Goal: Information Seeking & Learning: Learn about a topic

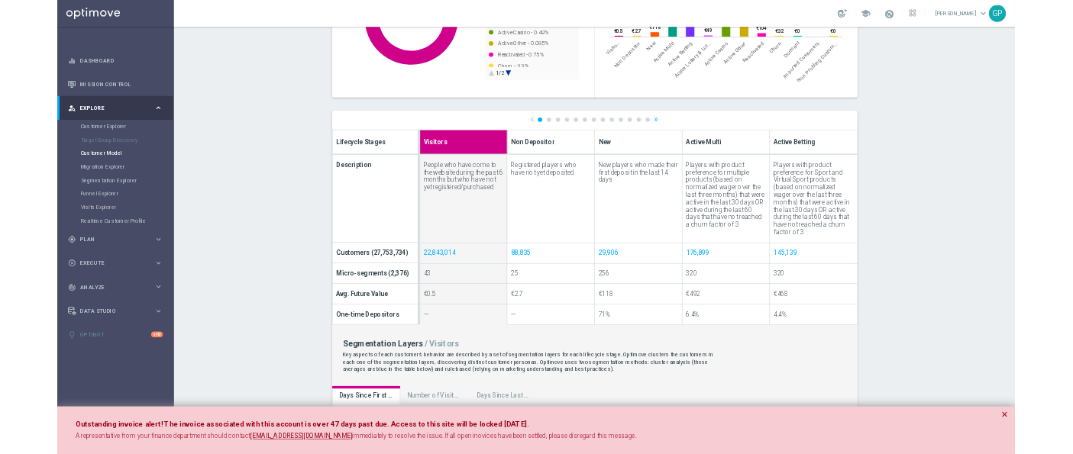
scroll to position [509, 0]
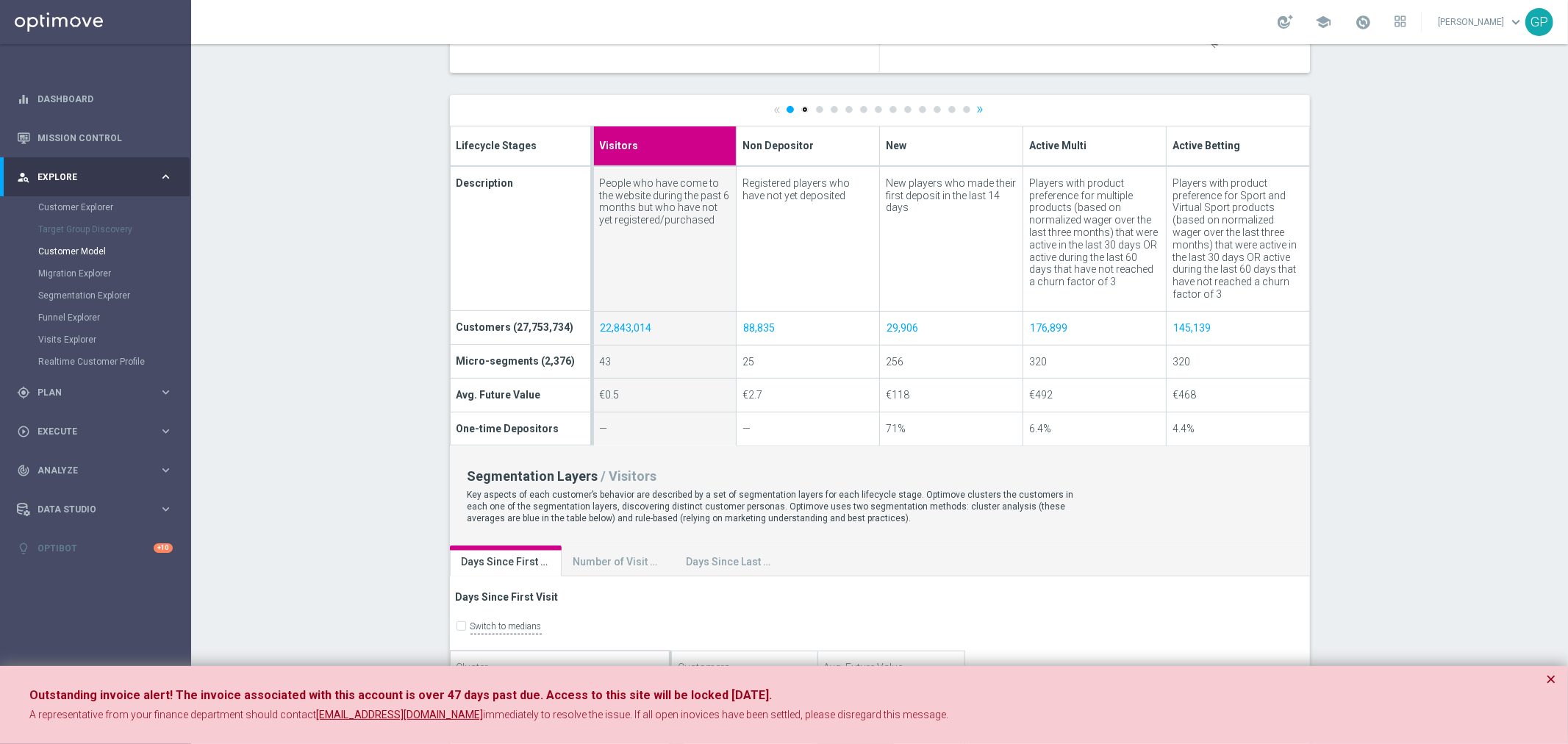
click at [801, 109] on link "2" at bounding box center [805, 110] width 8 height 8
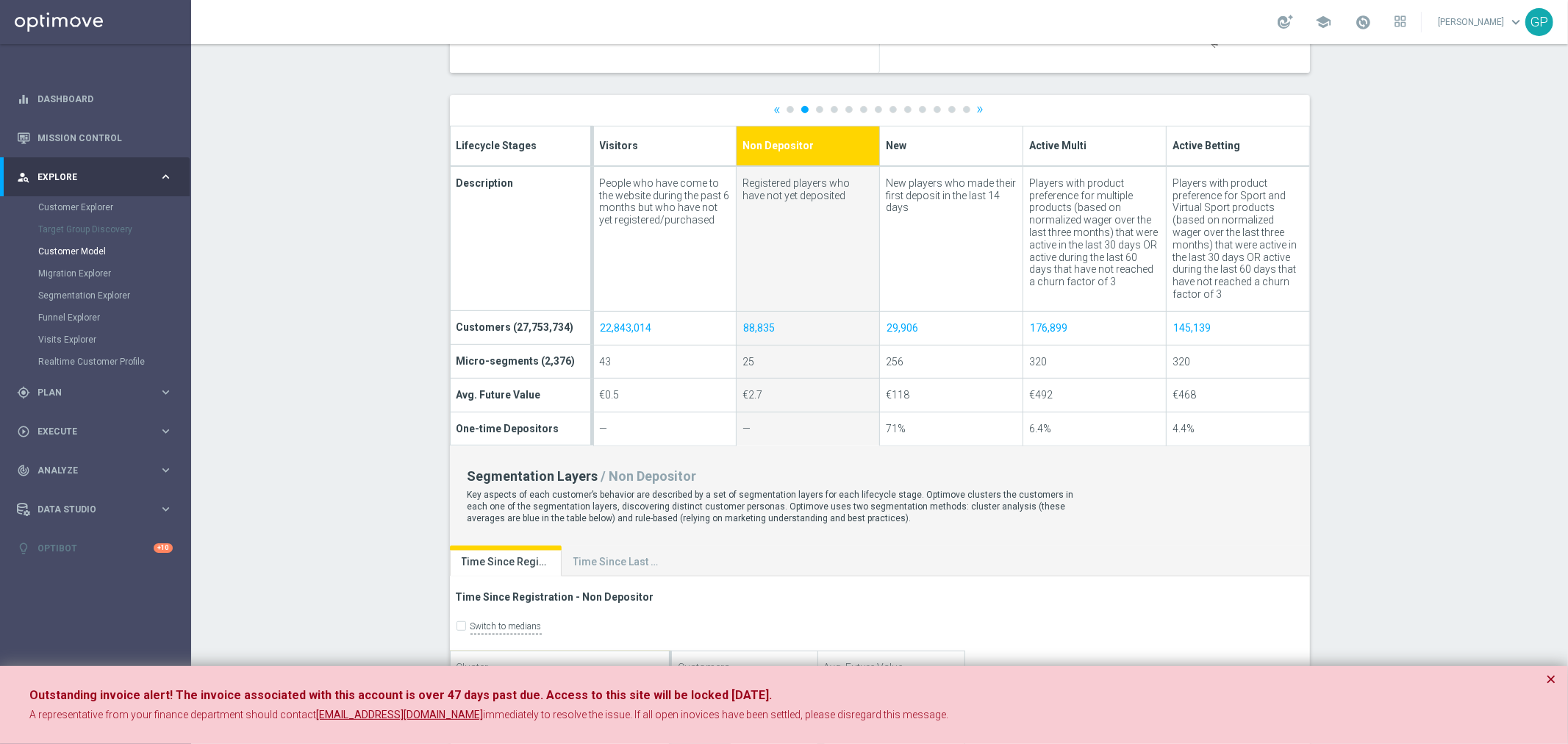
click at [818, 107] on ul "« 1 2 3 4 5 6 7 8 9 10 11 12 13 »" at bounding box center [879, 109] width 213 height 10
click at [976, 105] on link "»" at bounding box center [980, 109] width 8 height 10
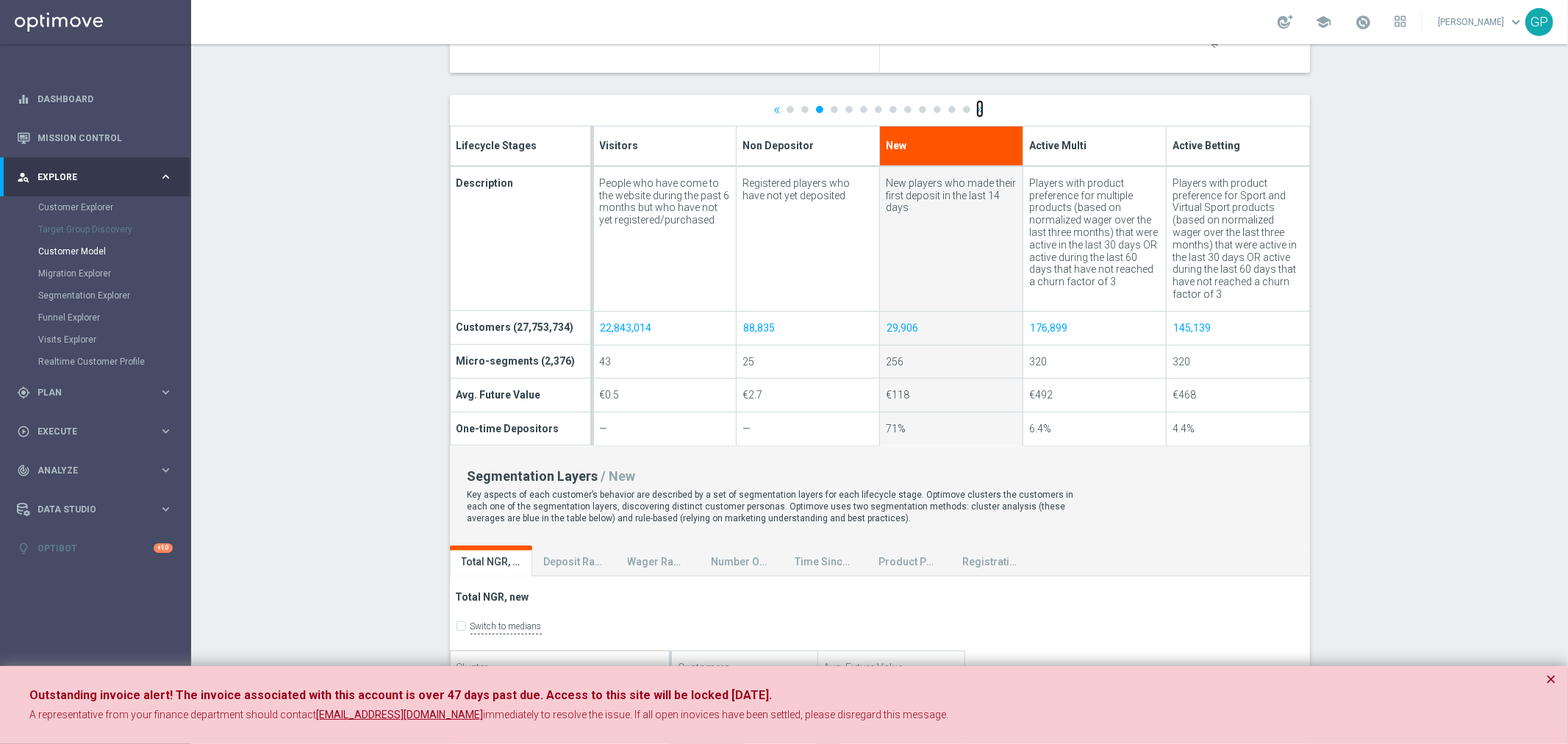
click at [976, 109] on link "»" at bounding box center [980, 109] width 8 height 10
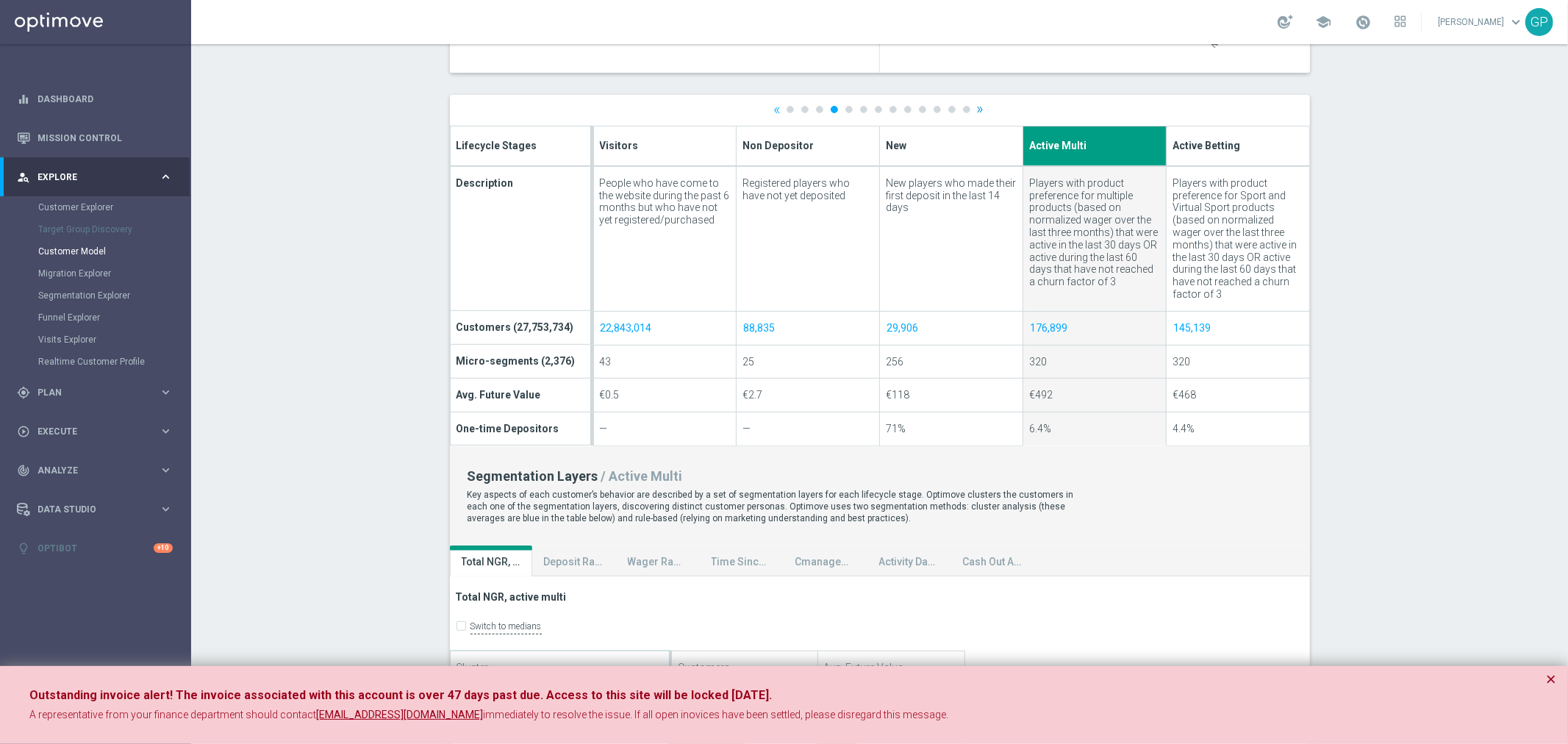
click at [973, 108] on div "« 1 2 3 4 5 6 7 8 9 10 11 12 13 » Lifecycle Stages Description Customers (27,75…" at bounding box center [879, 490] width 860 height 792
click at [976, 105] on link "»" at bounding box center [980, 109] width 8 height 10
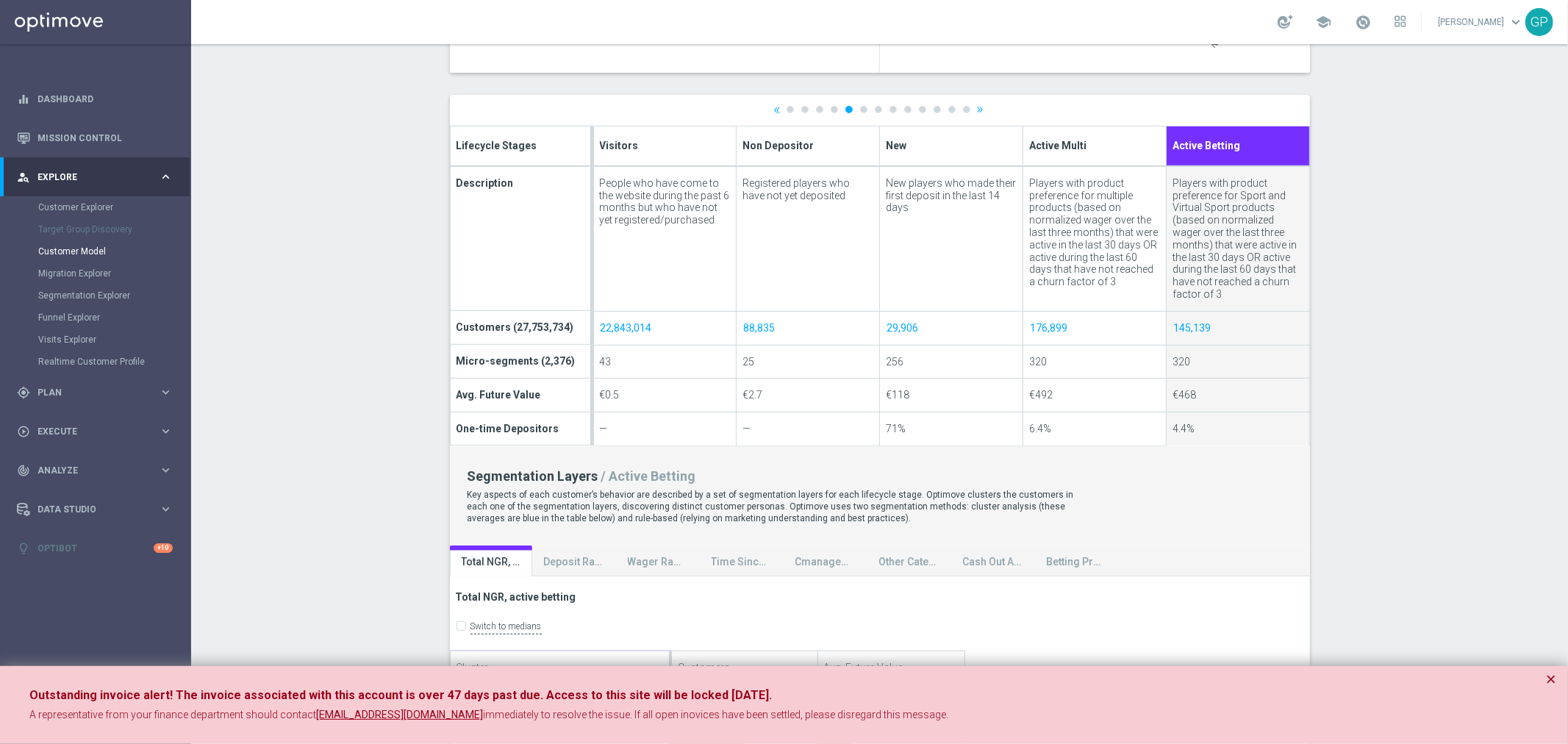
click at [973, 105] on div "« 1 2 3 4 5 6 7 8 9 10 11 12 13 » Lifecycle Stages Description Customers (27,75…" at bounding box center [879, 490] width 860 height 792
click at [976, 109] on link "»" at bounding box center [980, 109] width 8 height 10
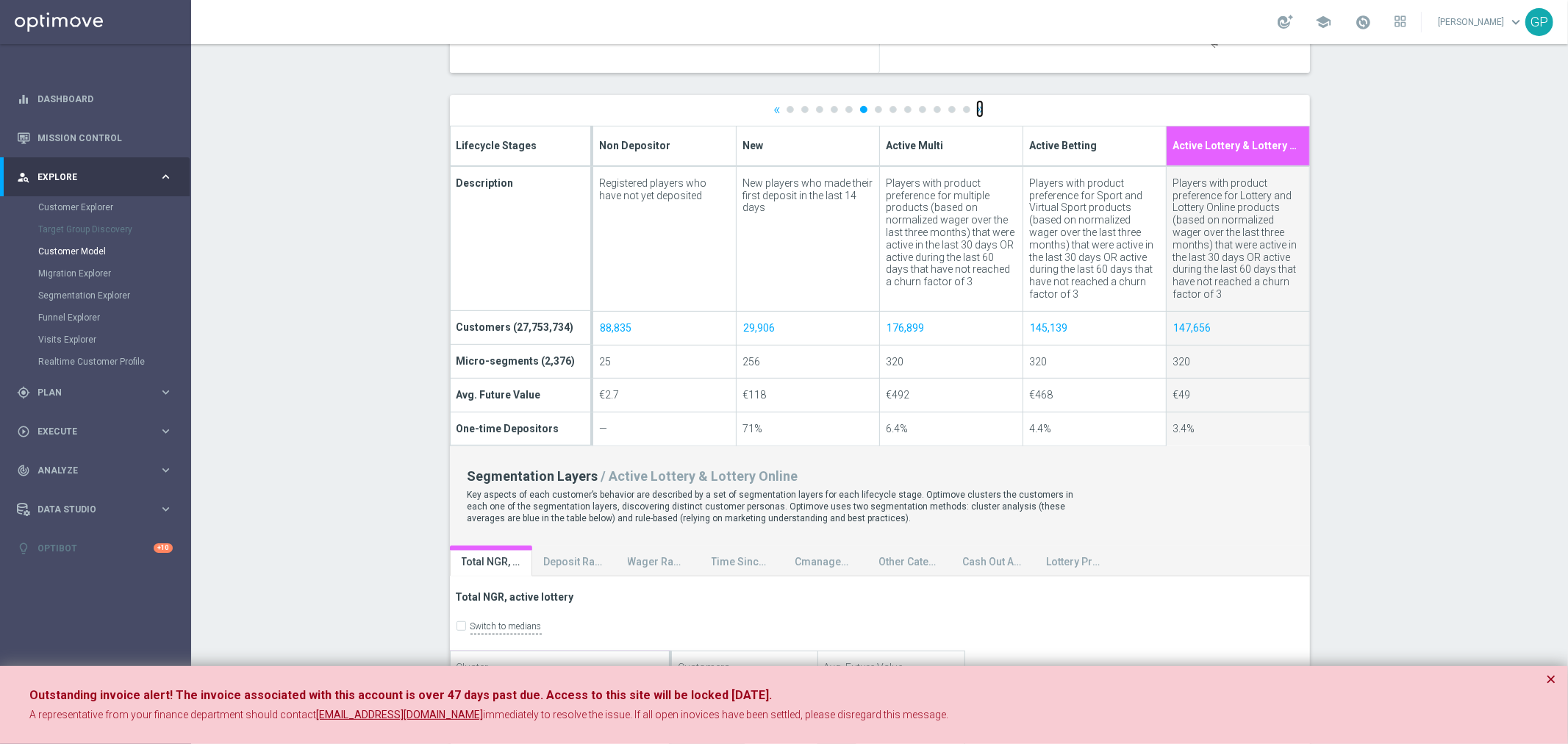
click at [976, 109] on link "»" at bounding box center [980, 109] width 8 height 10
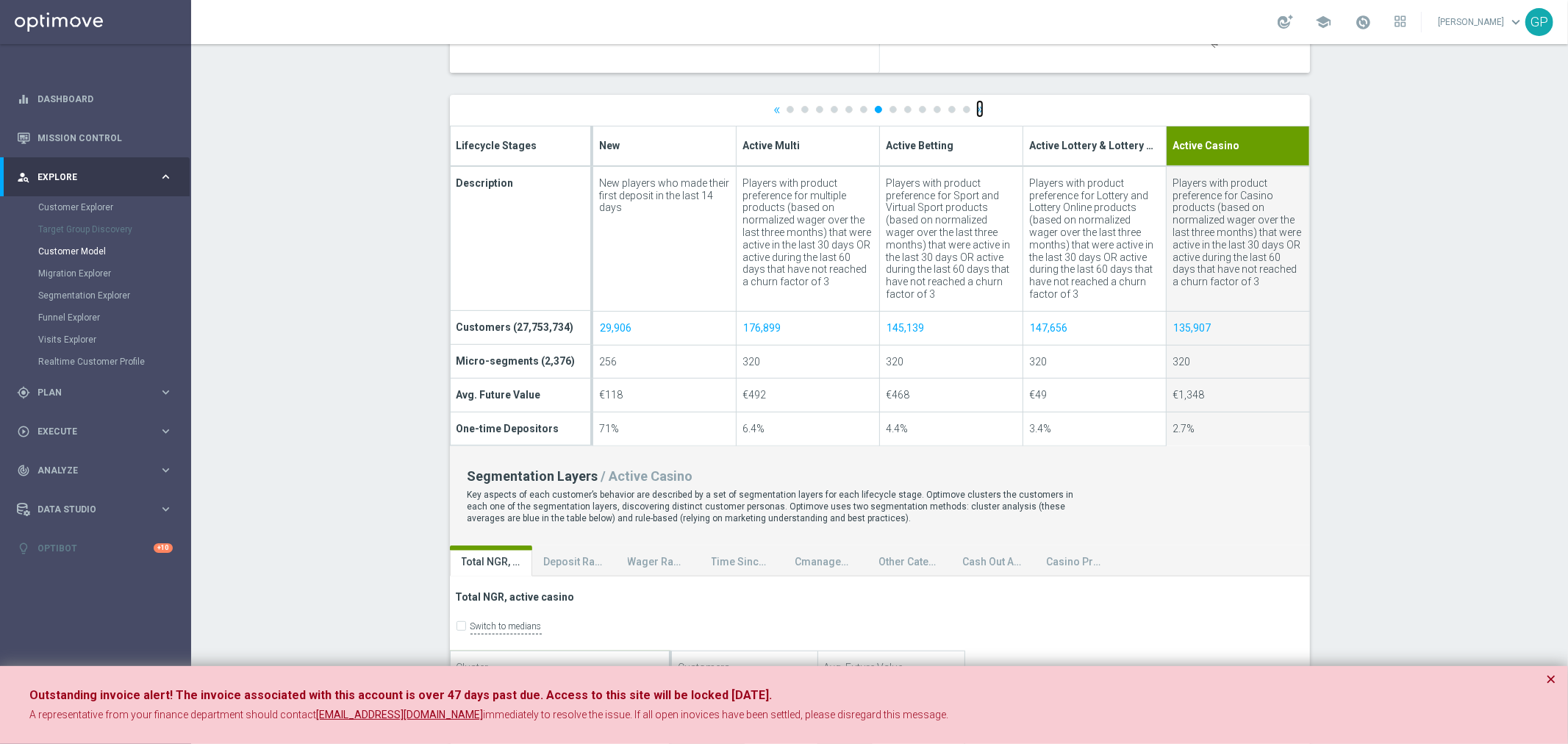
click at [976, 109] on link "»" at bounding box center [980, 109] width 8 height 10
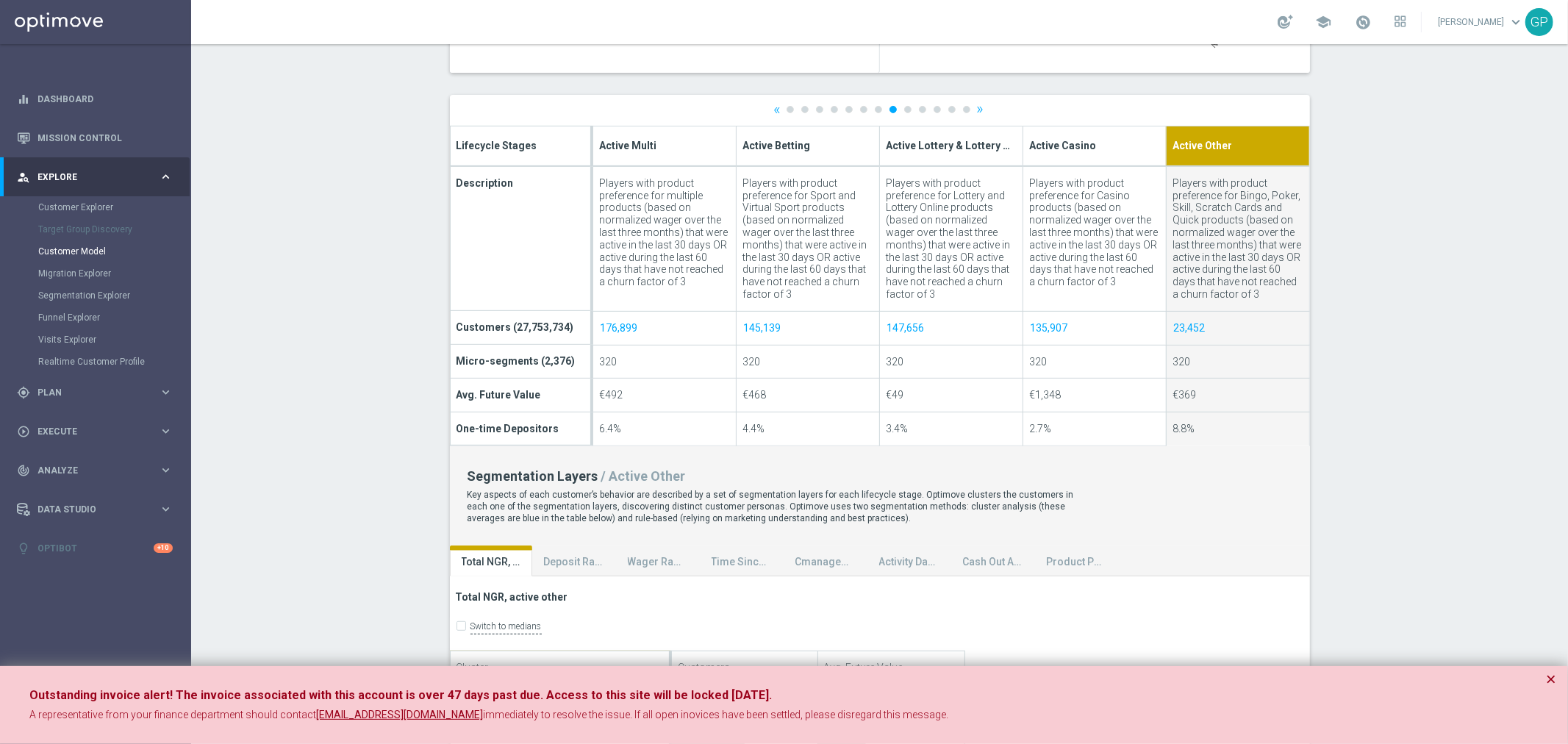
click at [974, 109] on div at bounding box center [879, 462] width 860 height 735
click at [976, 108] on link "»" at bounding box center [980, 109] width 8 height 10
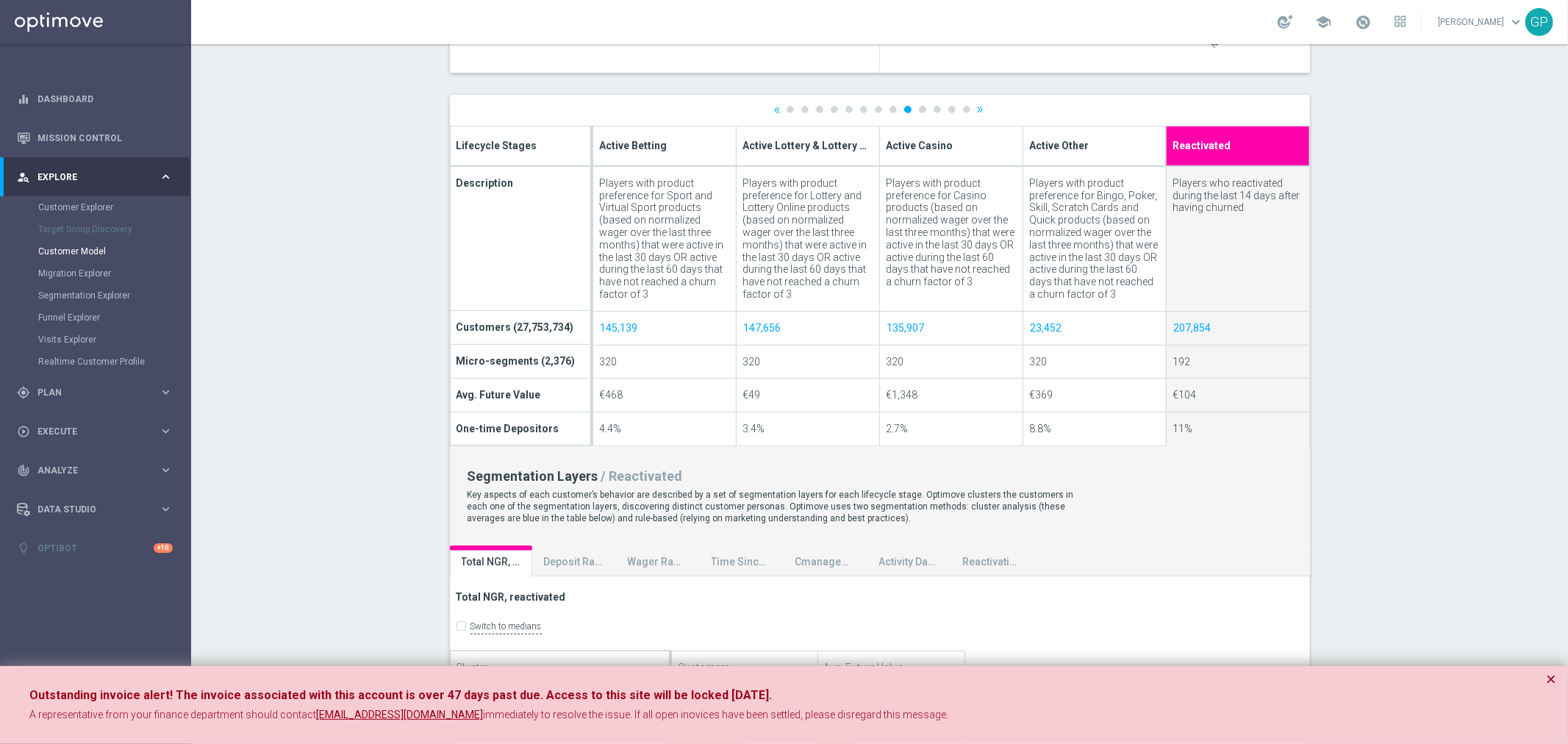
click at [971, 108] on div at bounding box center [879, 462] width 860 height 735
click at [976, 107] on link "»" at bounding box center [980, 109] width 8 height 10
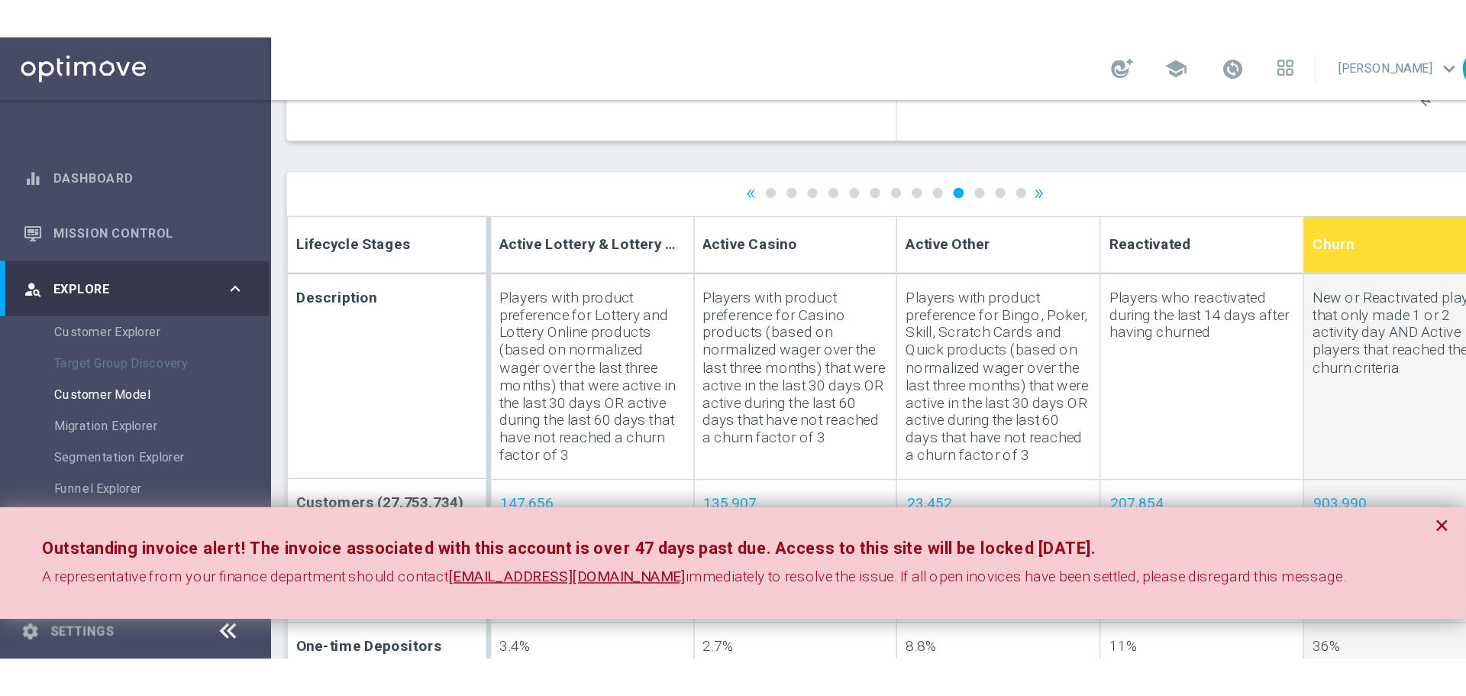
scroll to position [509, 0]
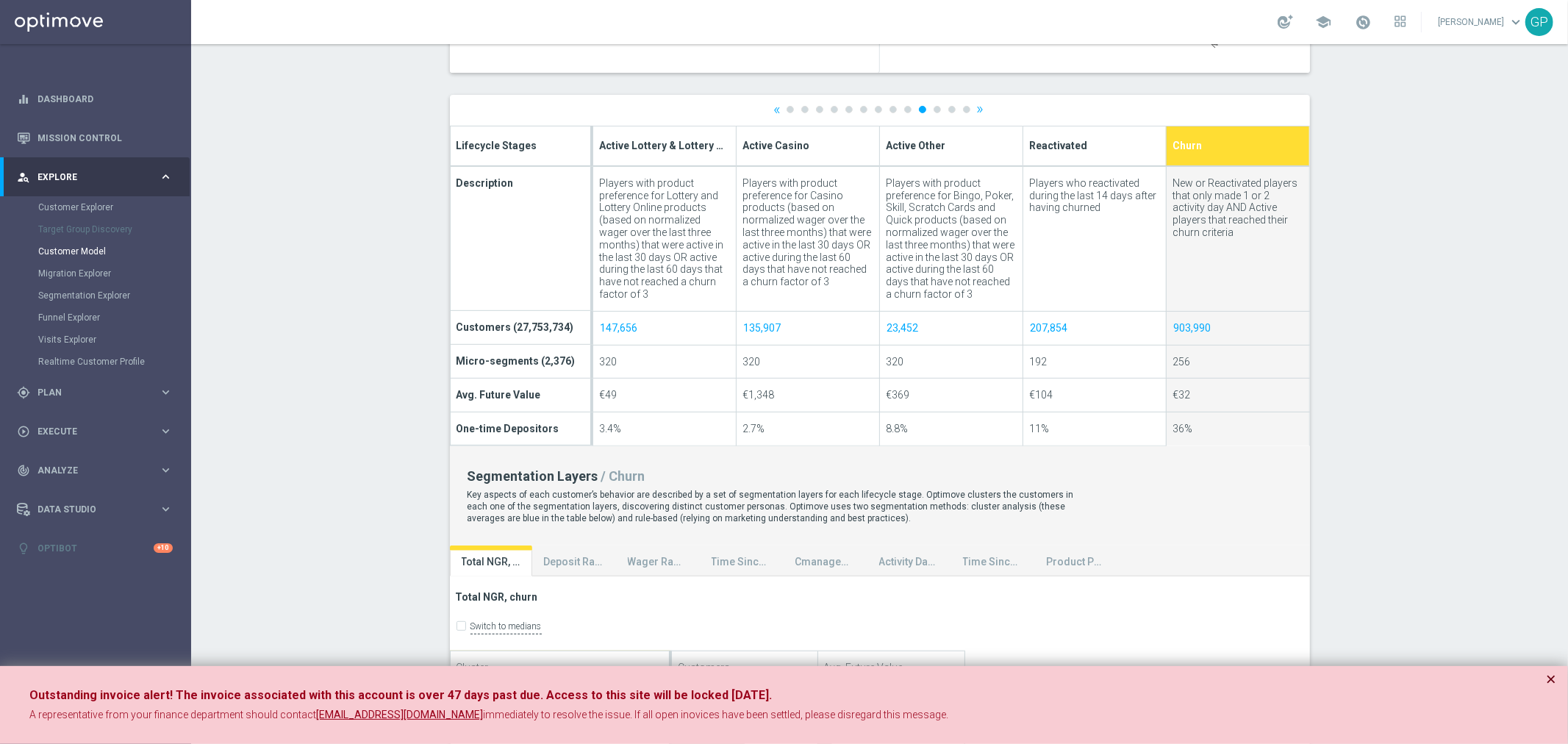
click at [1549, 679] on button "×" at bounding box center [1551, 679] width 11 height 17
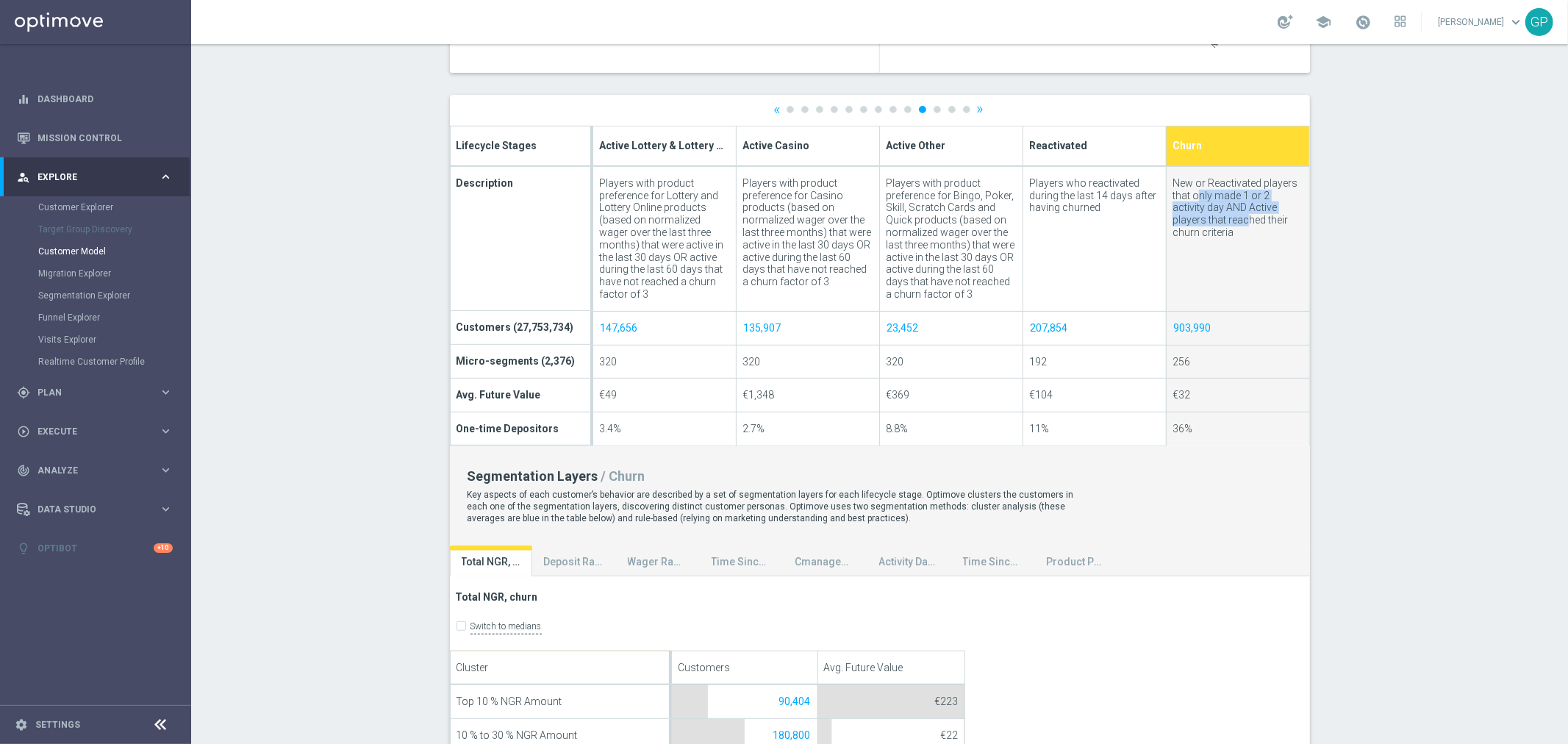
drag, startPoint x: 1167, startPoint y: 175, endPoint x: 1298, endPoint y: 198, distance: 133.0
click at [1298, 198] on td "New or Reactivated players that only made 1 or 2 activity day AND Active player…" at bounding box center [1237, 239] width 143 height 144
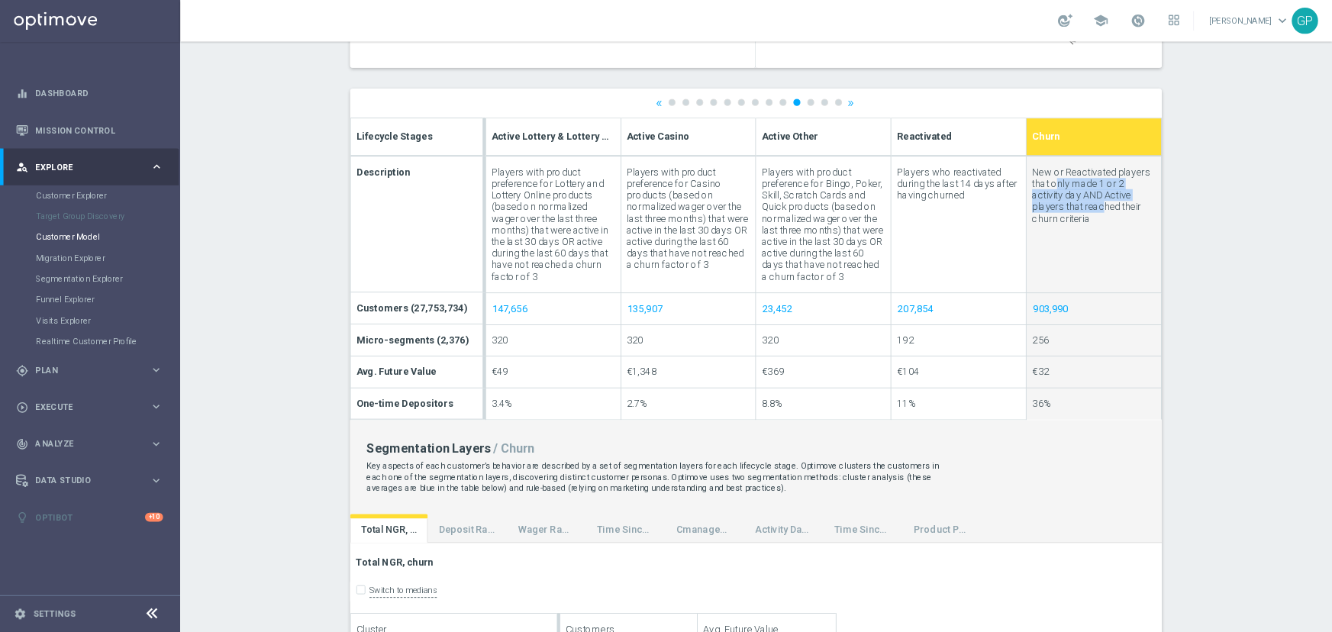
scroll to position [509, 0]
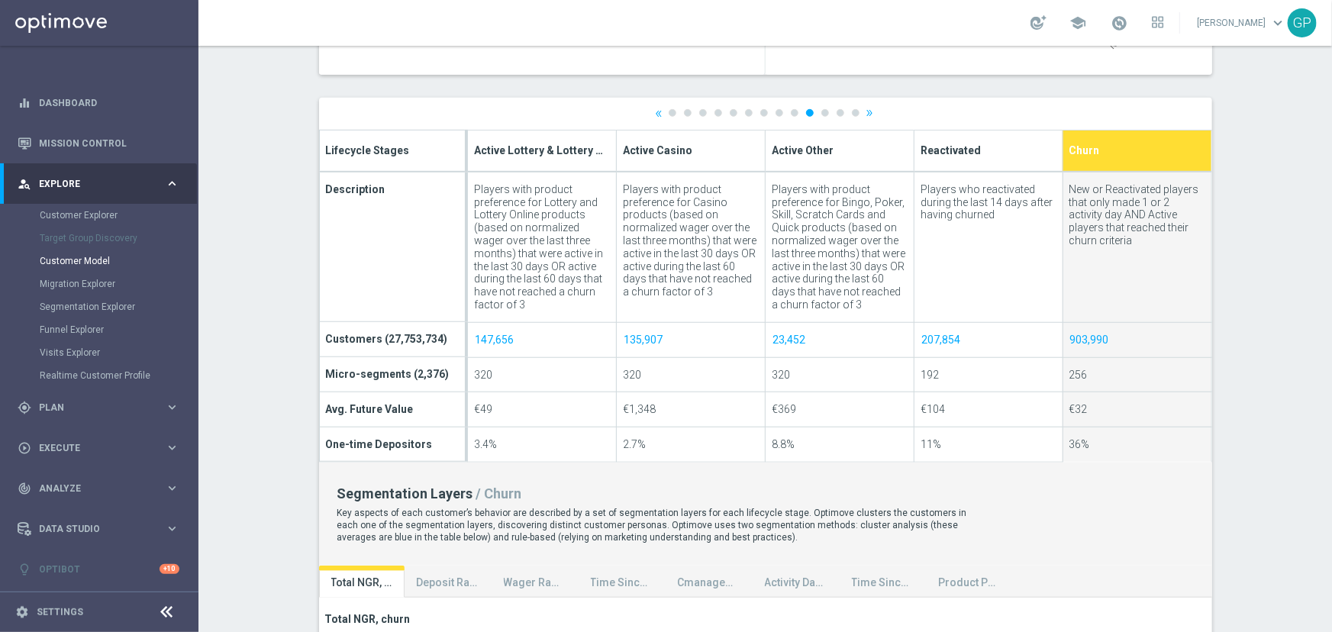
click at [1167, 237] on td "New or Reactivated players that only made 1 or 2 activity day AND Active player…" at bounding box center [1137, 247] width 149 height 150
drag, startPoint x: 472, startPoint y: 189, endPoint x: 580, endPoint y: 296, distance: 152.2
click at [580, 296] on div "Players with product preference for Lottery and Lottery Online products (based …" at bounding box center [542, 247] width 136 height 128
drag, startPoint x: 625, startPoint y: 187, endPoint x: 725, endPoint y: 292, distance: 144.2
click at [725, 292] on div "Players with product preference for Casino products (based on normalized wager …" at bounding box center [691, 240] width 136 height 115
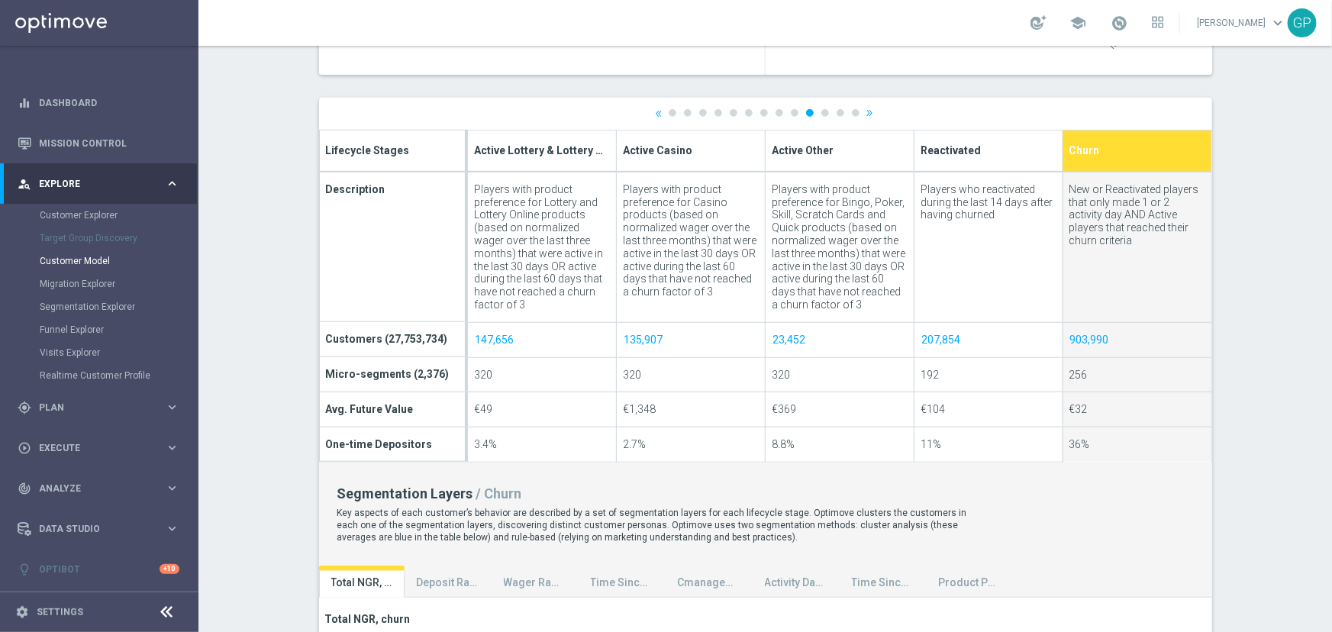
click at [726, 295] on div "Players with product preference for Casino products (based on normalized wager …" at bounding box center [691, 240] width 136 height 115
click at [1071, 198] on div "New or Reactivated players that only made 1 or 2 activity day AND Active player…" at bounding box center [1138, 215] width 136 height 64
click at [822, 111] on link "11" at bounding box center [826, 113] width 8 height 8
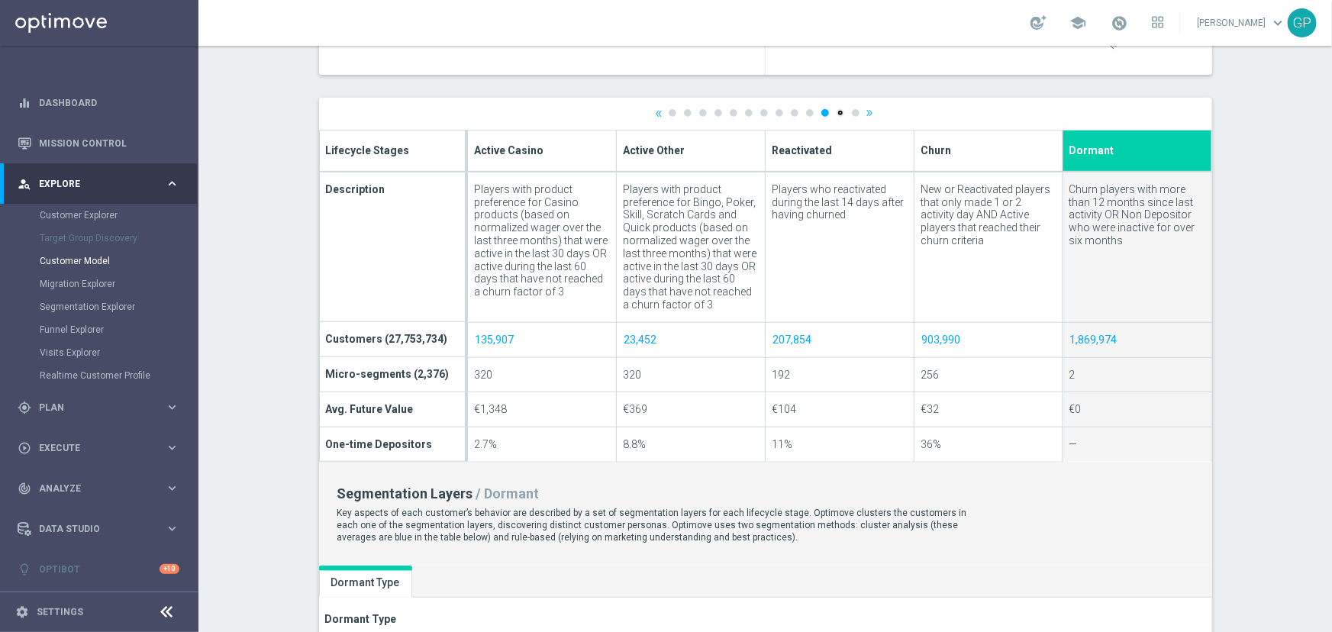
click at [837, 109] on link "12" at bounding box center [841, 113] width 8 height 8
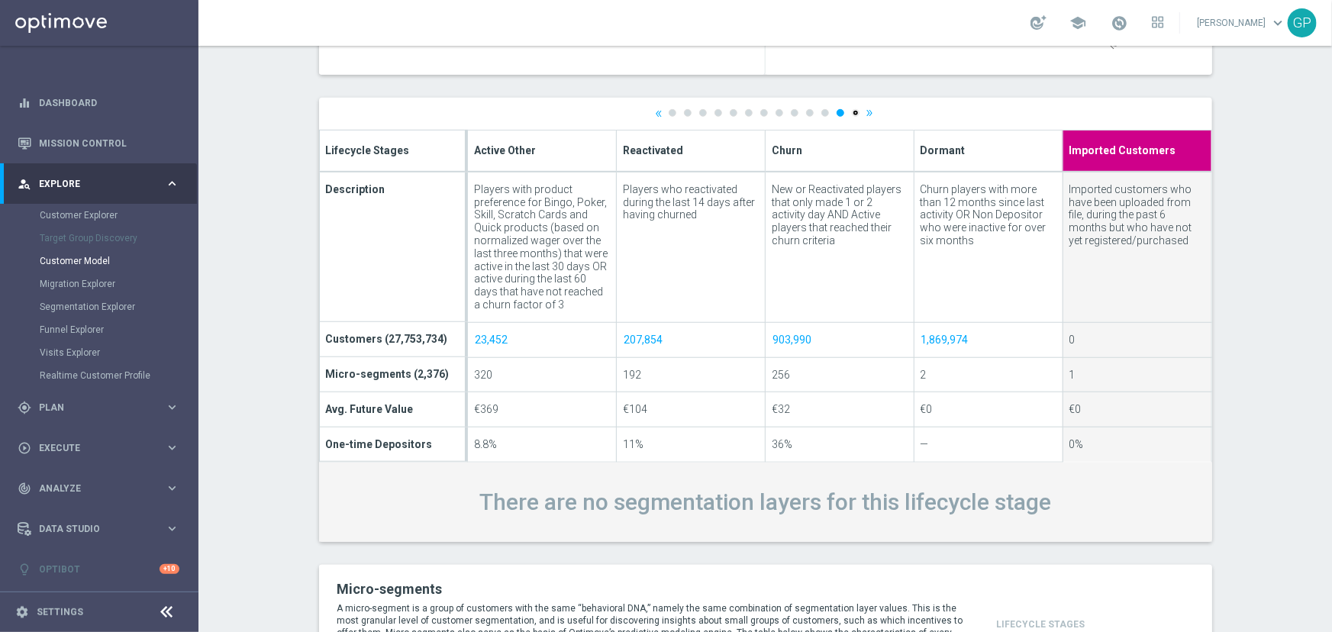
click at [852, 109] on link "13" at bounding box center [856, 113] width 8 height 8
type input "Non Profiling Customer"
